Goal: Book appointment/travel/reservation

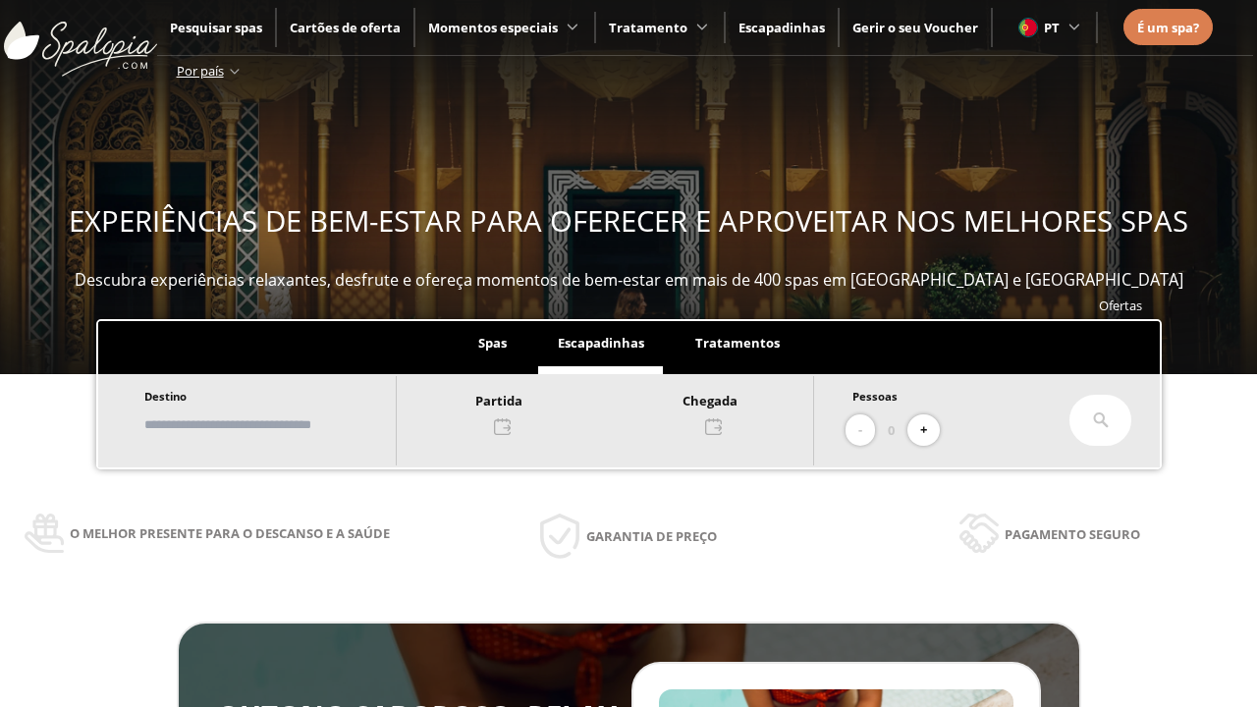
click at [277, 424] on input "text" at bounding box center [260, 424] width 244 height 34
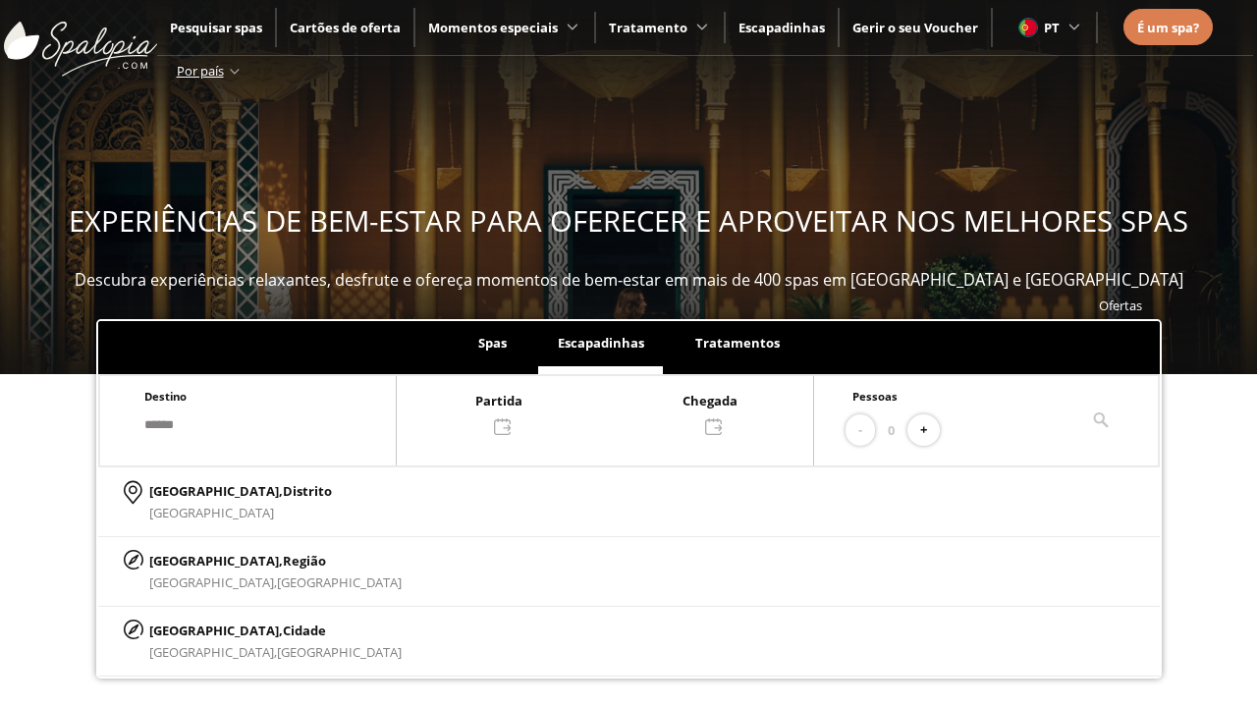
type input "******"
click at [196, 629] on p "[GEOGRAPHIC_DATA], Cidade" at bounding box center [275, 630] width 252 height 22
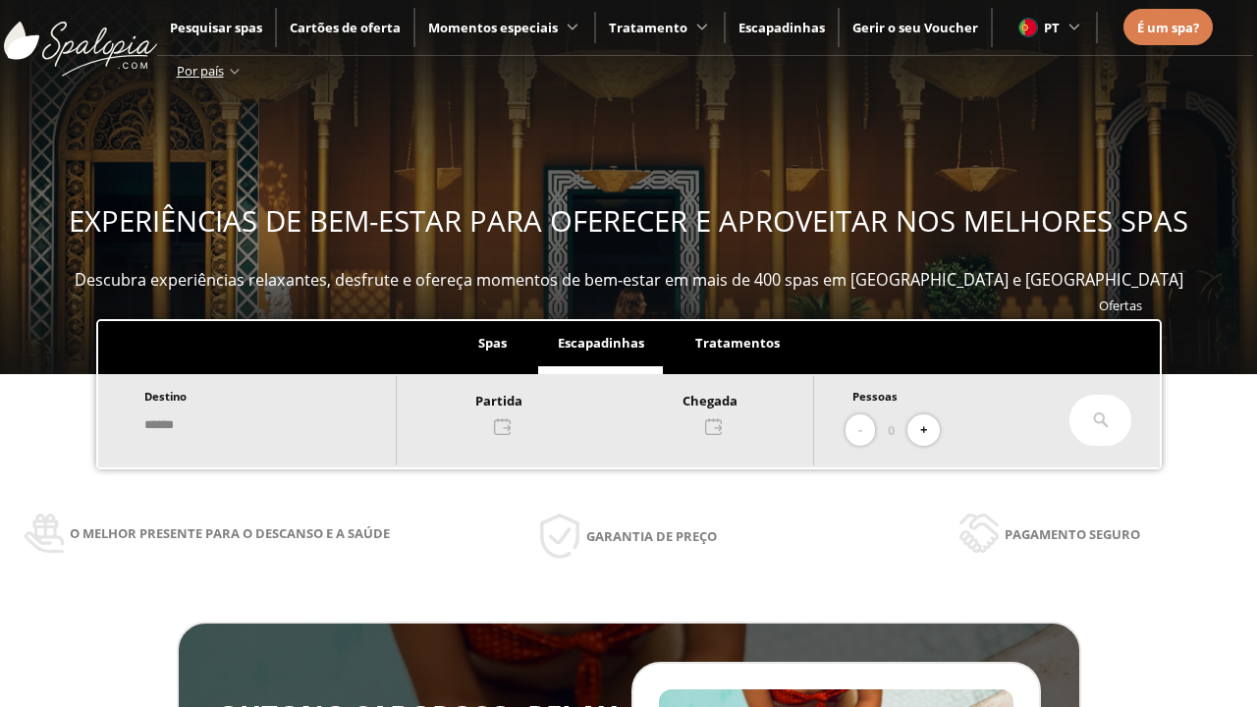
click at [624, 411] on div at bounding box center [605, 412] width 416 height 47
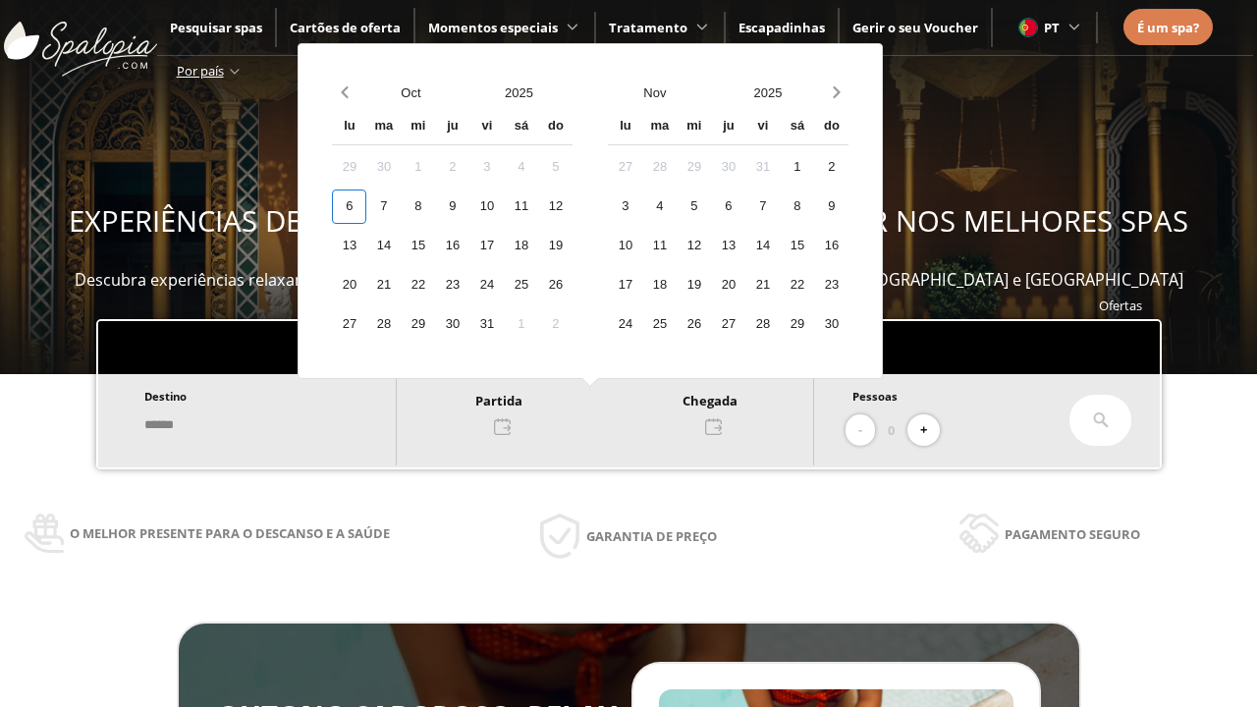
click at [435, 206] on div "8" at bounding box center [418, 206] width 34 height 34
click at [469, 206] on div "9" at bounding box center [452, 206] width 34 height 34
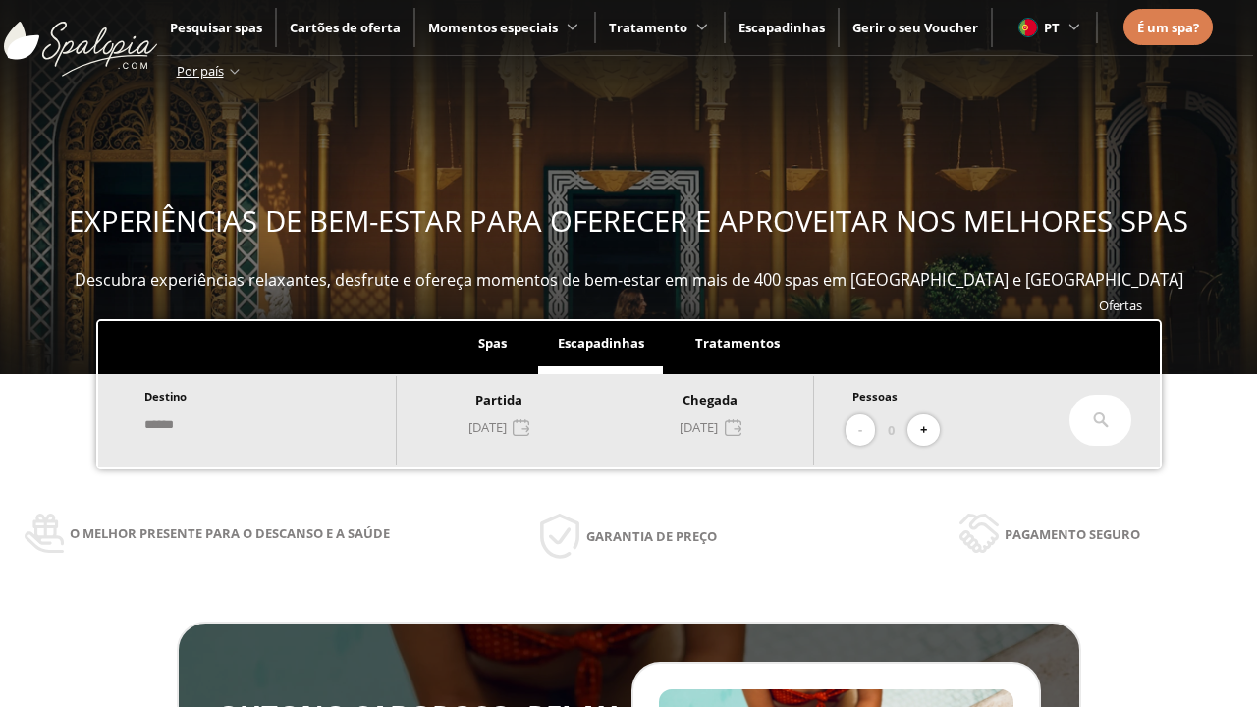
click at [930, 430] on button "+" at bounding box center [923, 430] width 32 height 32
click at [1100, 420] on icon at bounding box center [1101, 420] width 16 height 16
